Goal: Find specific page/section: Find specific page/section

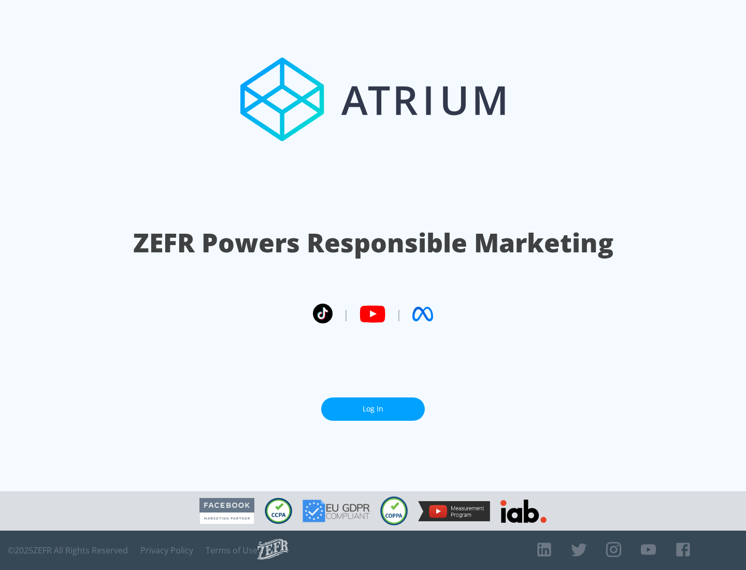
click at [373, 409] on link "Log In" at bounding box center [373, 409] width 104 height 23
